Goal: Information Seeking & Learning: Understand process/instructions

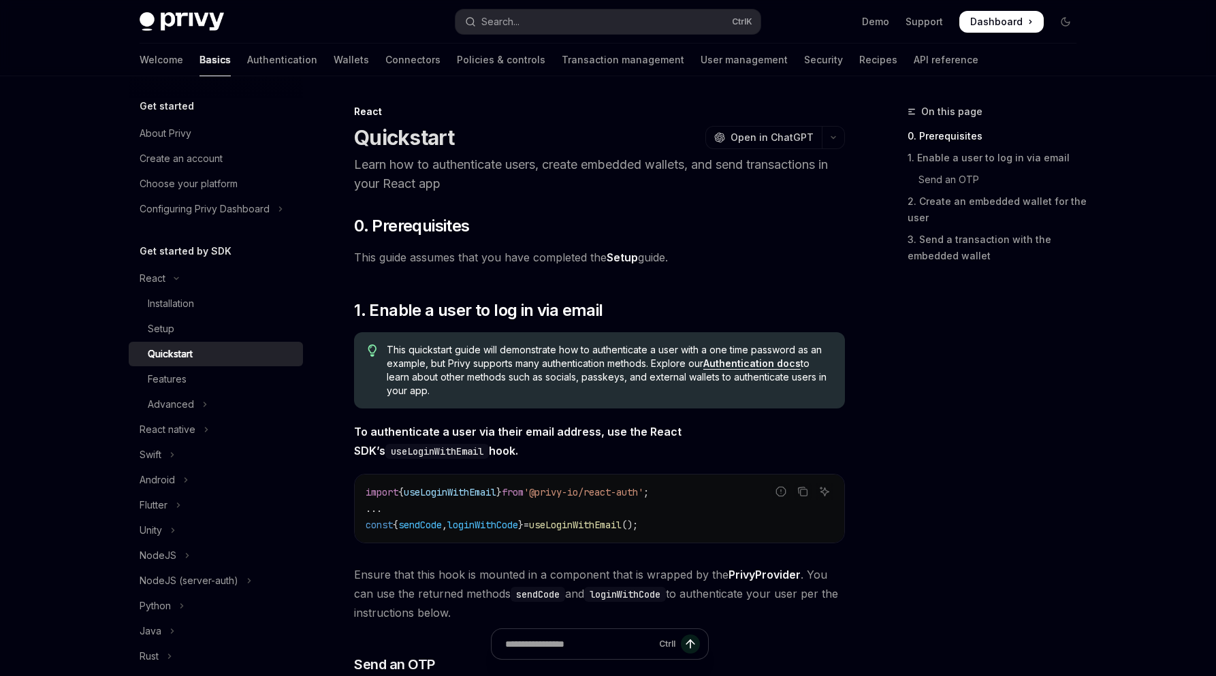
click at [194, 27] on img at bounding box center [182, 21] width 84 height 19
type textarea "*"
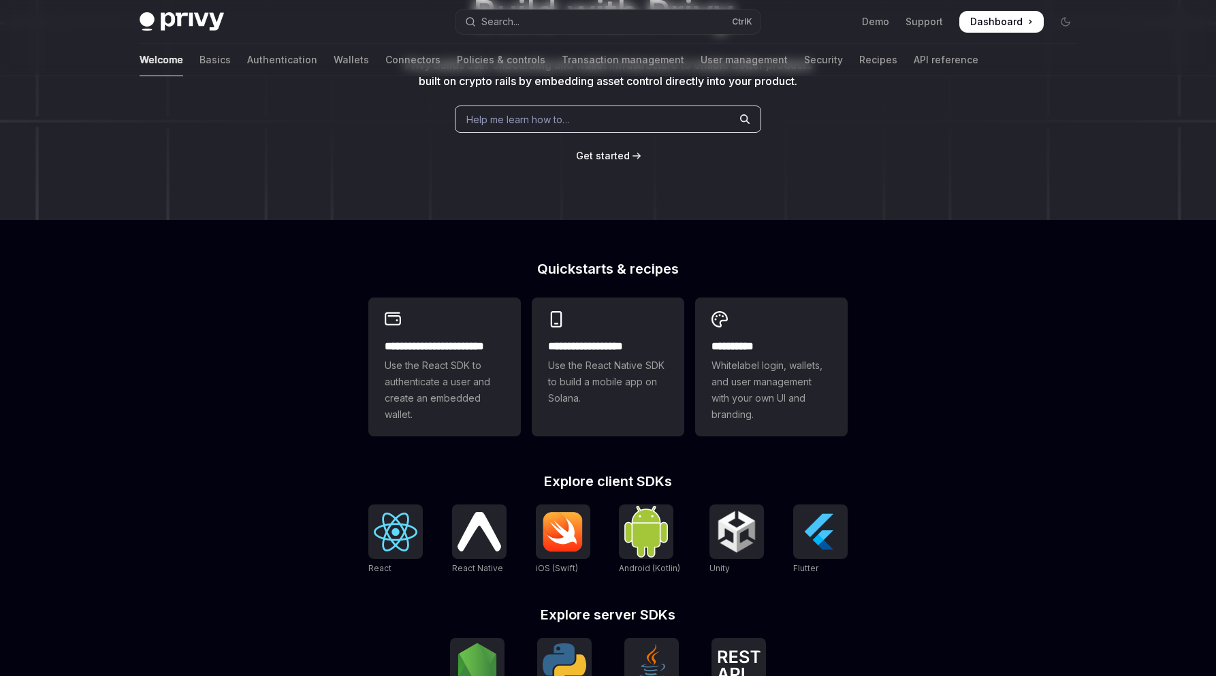
scroll to position [407, 0]
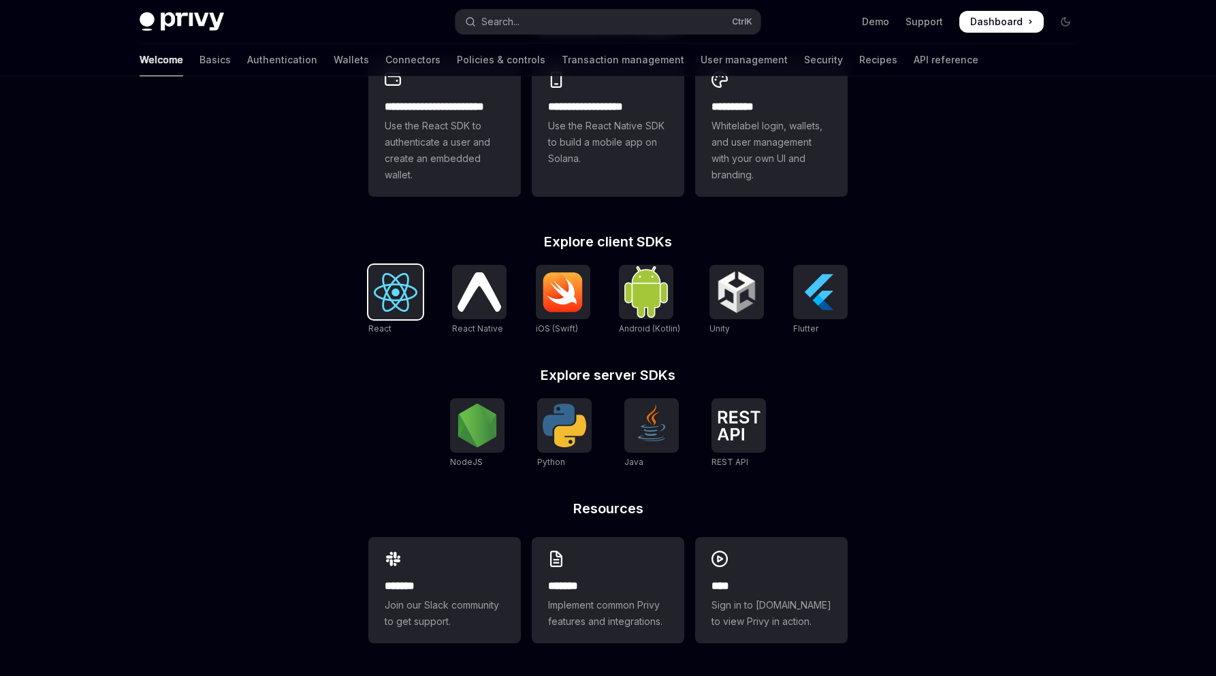
click at [398, 291] on img at bounding box center [396, 292] width 44 height 39
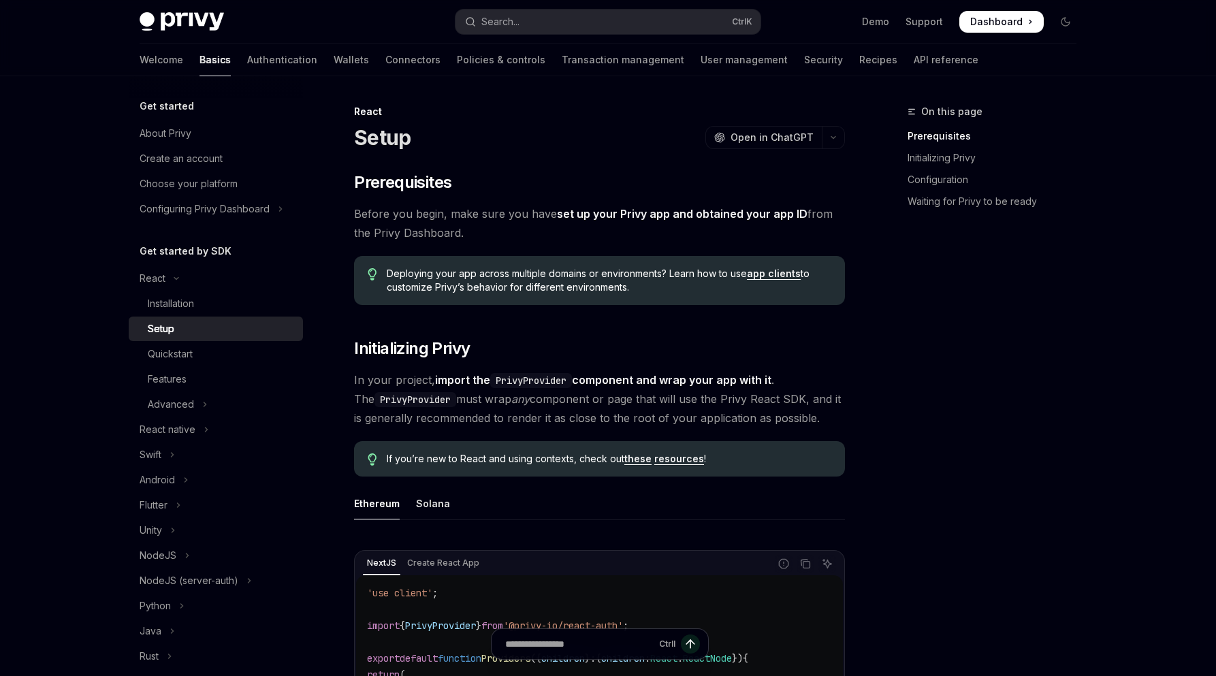
click at [506, 148] on div "Setup OpenAI Open in ChatGPT" at bounding box center [599, 137] width 491 height 25
click at [208, 17] on img at bounding box center [182, 21] width 84 height 19
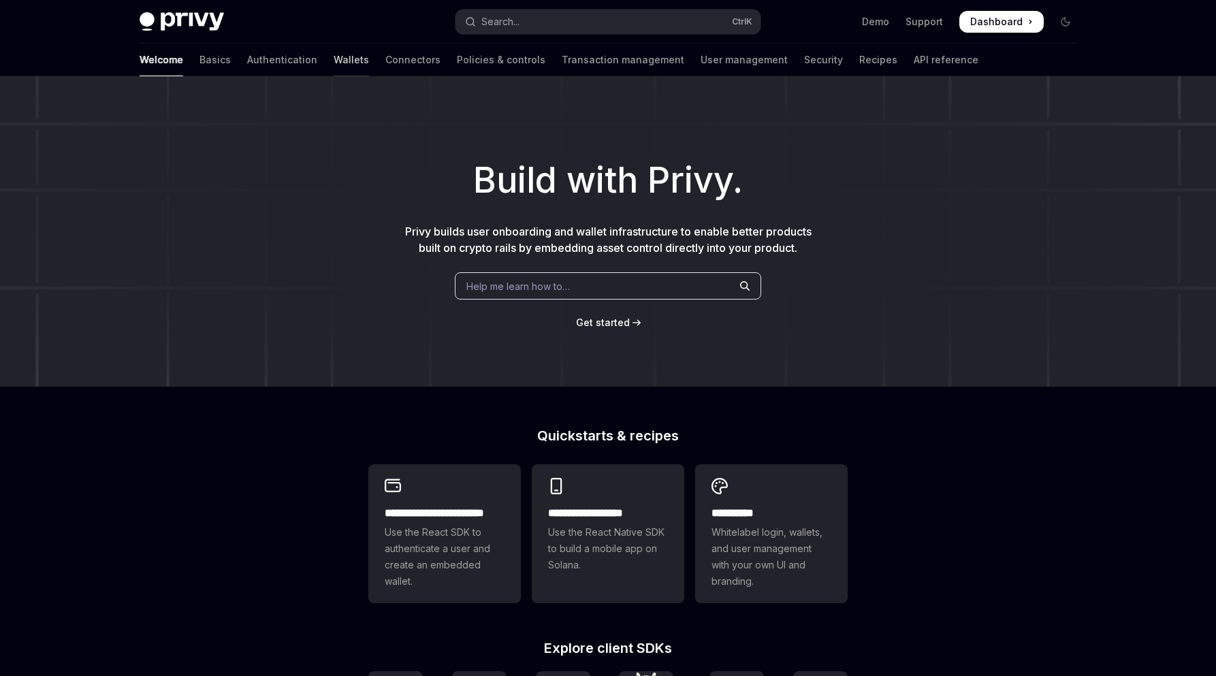
click at [334, 58] on link "Wallets" at bounding box center [351, 60] width 35 height 33
type textarea "*"
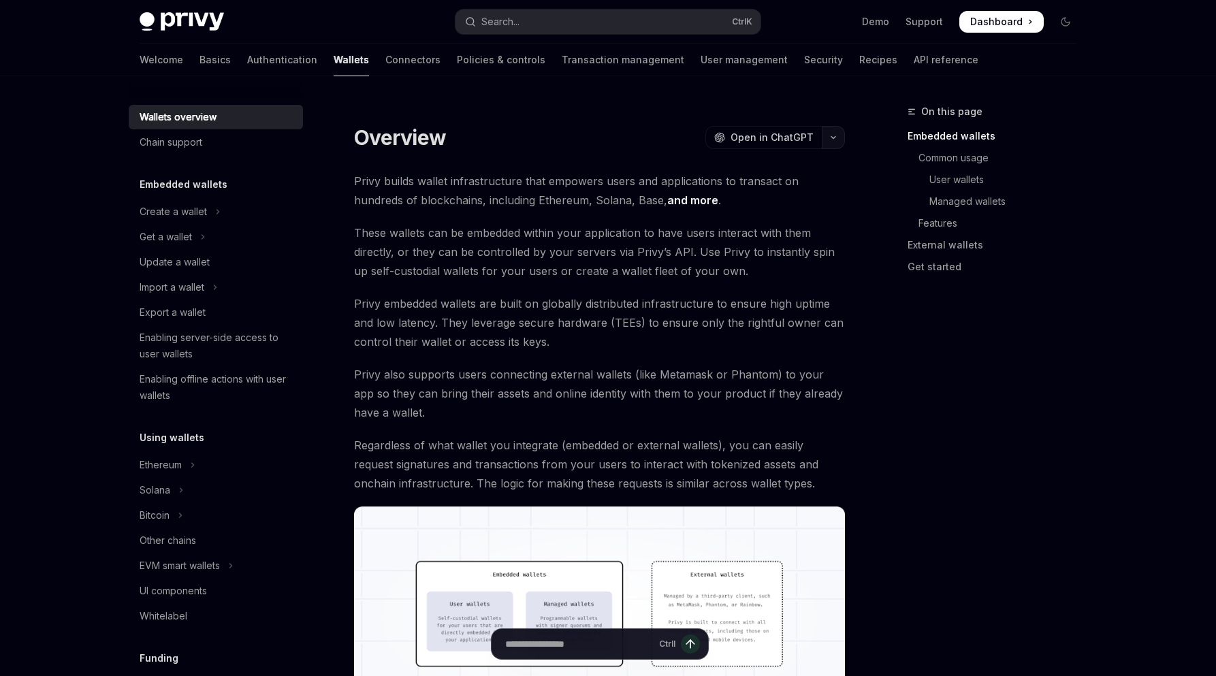
click at [835, 133] on button "button" at bounding box center [833, 137] width 23 height 23
click at [773, 208] on div "Ask questions about this page" at bounding box center [753, 211] width 127 height 11
click at [804, 140] on span "Open in ChatGPT" at bounding box center [772, 138] width 83 height 14
click at [829, 129] on button "button" at bounding box center [833, 137] width 23 height 23
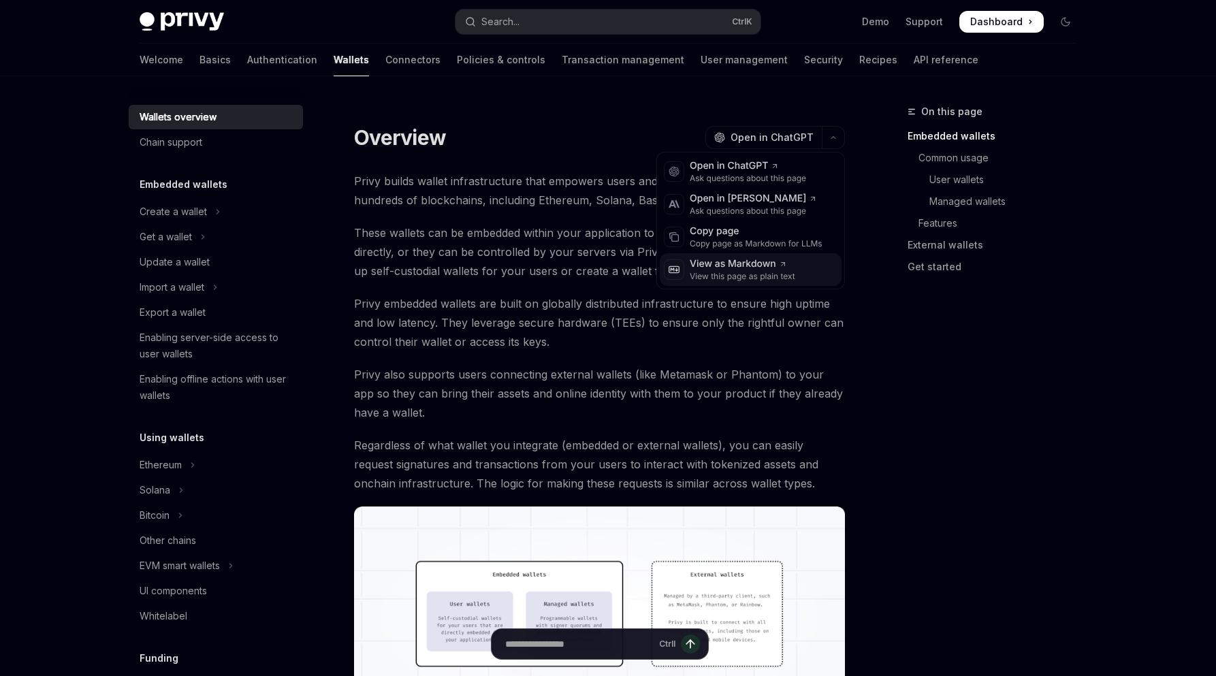
click at [774, 266] on div "View as Markdown" at bounding box center [743, 264] width 106 height 14
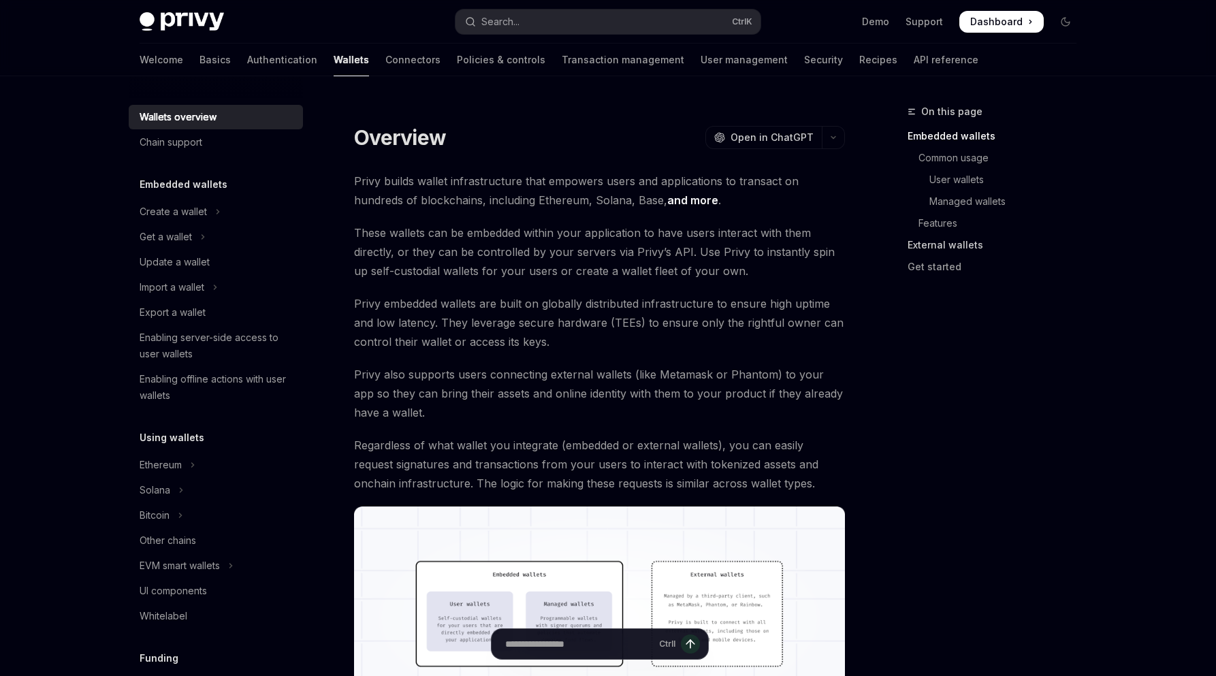
click at [971, 244] on link "External wallets" at bounding box center [998, 245] width 180 height 22
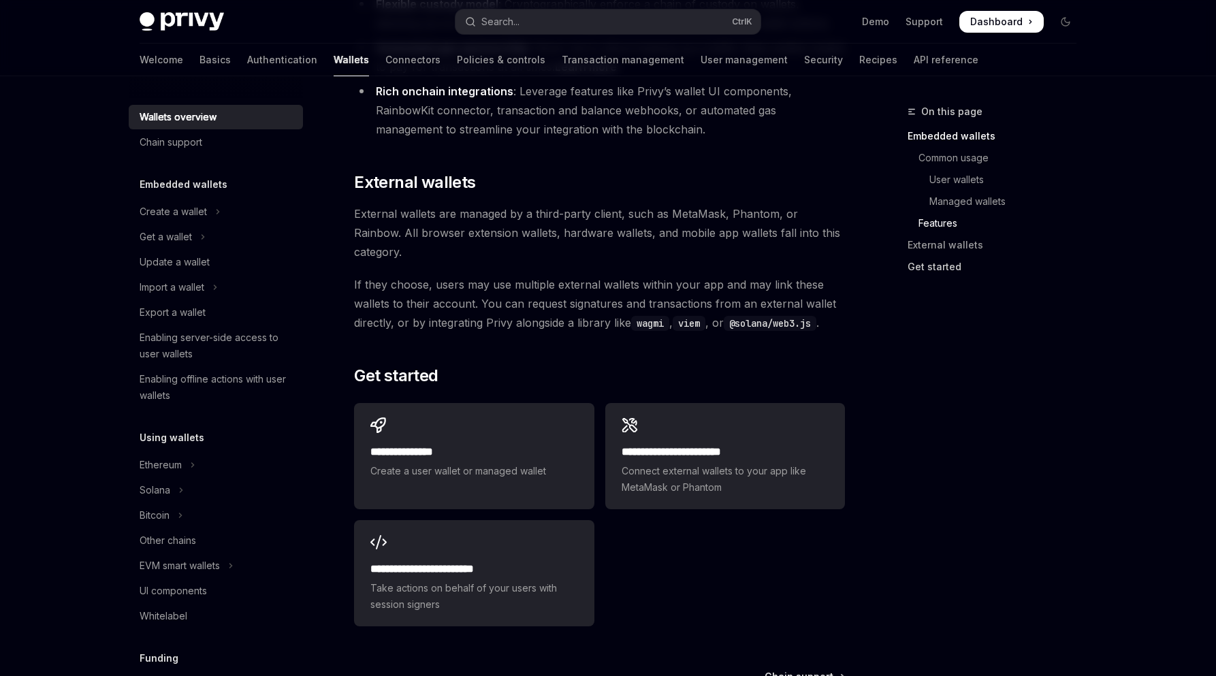
scroll to position [1956, 0]
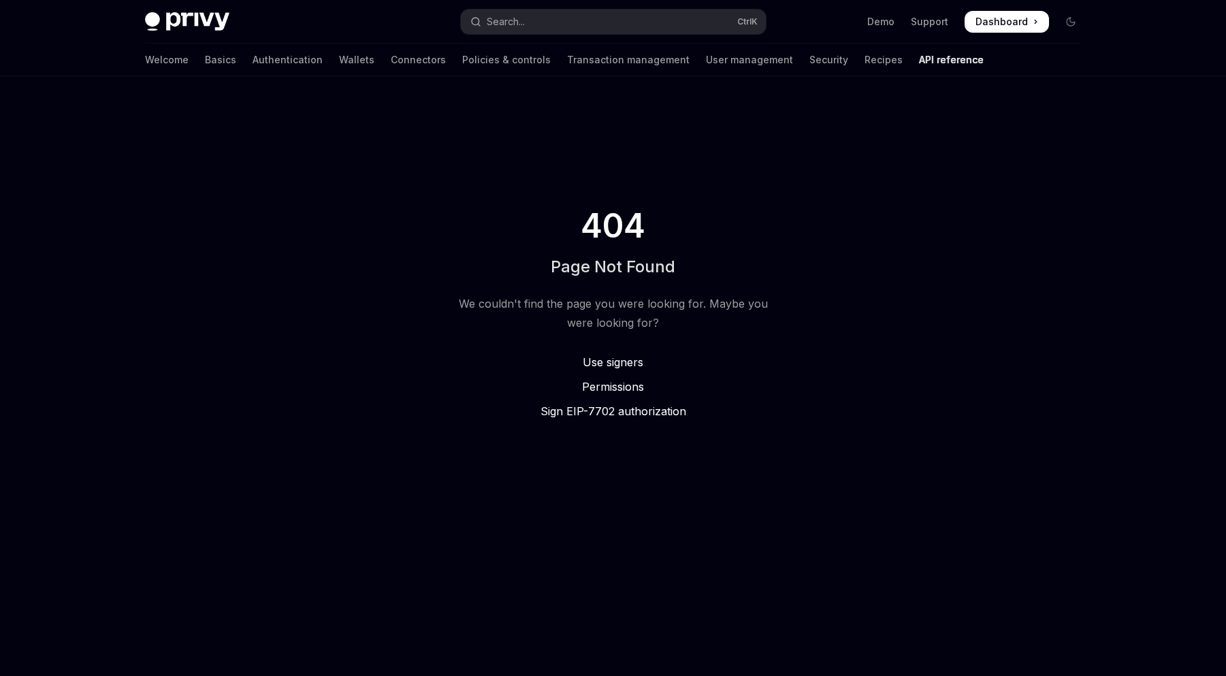
click at [932, 155] on div "404 Page Not Found We couldn't find the page you were looking for. Maybe you we…" at bounding box center [613, 313] width 1226 height 474
drag, startPoint x: 612, startPoint y: 414, endPoint x: 624, endPoint y: 411, distance: 13.4
click at [612, 414] on span "Sign EIP-7702 authorization" at bounding box center [614, 412] width 146 height 14
